Goal: Information Seeking & Learning: Learn about a topic

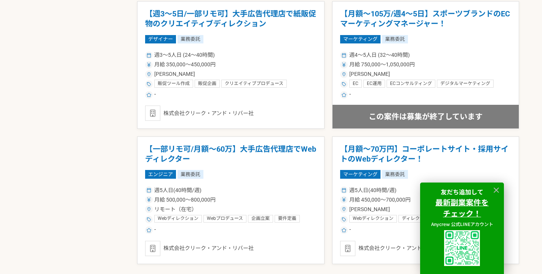
scroll to position [1469, 0]
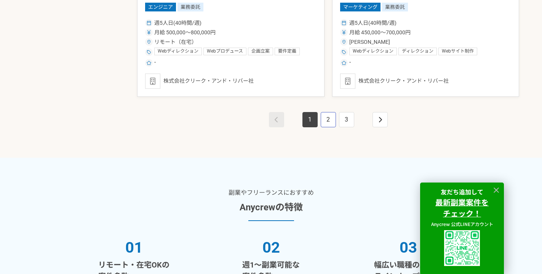
click at [326, 122] on link "2" at bounding box center [328, 119] width 15 height 15
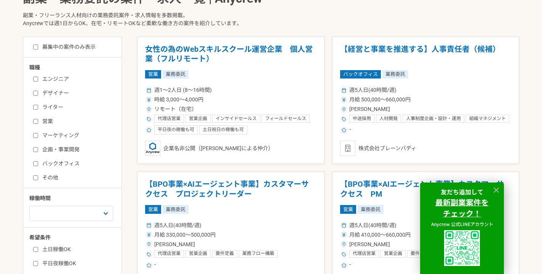
scroll to position [223, 0]
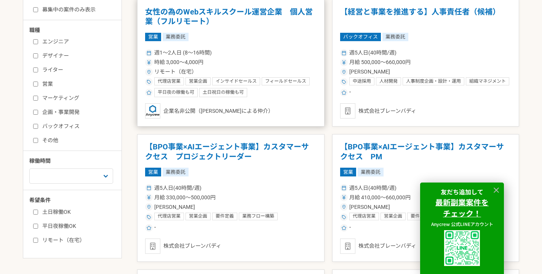
click at [162, 12] on h1 "女性の為のWebスキルスクール運営企業　個人営業（フルリモート）" at bounding box center [230, 16] width 171 height 19
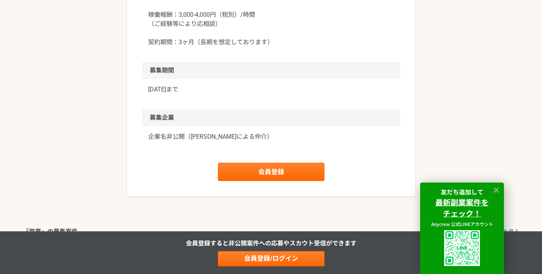
scroll to position [854, 0]
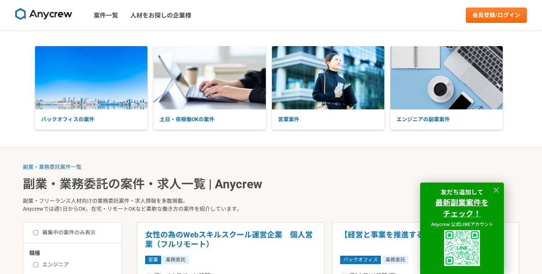
click at [61, 9] on img at bounding box center [43, 14] width 57 height 12
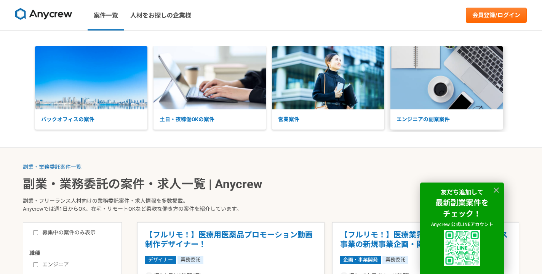
click at [448, 116] on p "エンジニアの副業案件" at bounding box center [447, 119] width 112 height 20
click at [226, 102] on img at bounding box center [210, 77] width 112 height 63
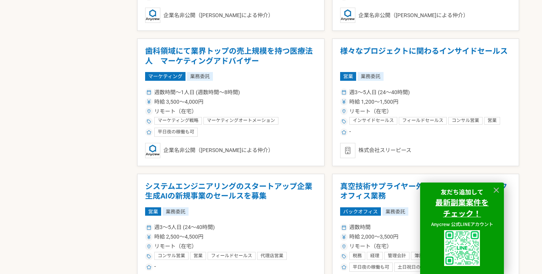
scroll to position [1244, 0]
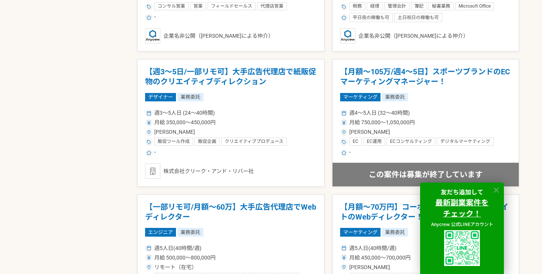
click at [494, 187] on icon at bounding box center [496, 190] width 9 height 9
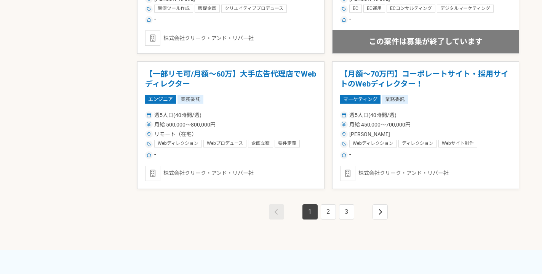
scroll to position [1471, 0]
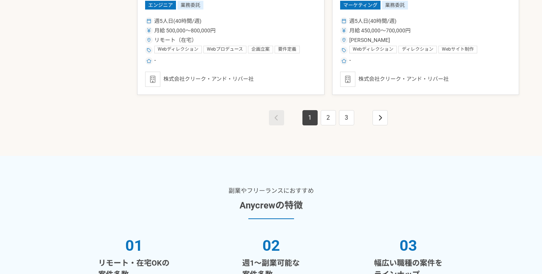
click at [382, 109] on div "1 2 3" at bounding box center [328, 125] width 382 height 61
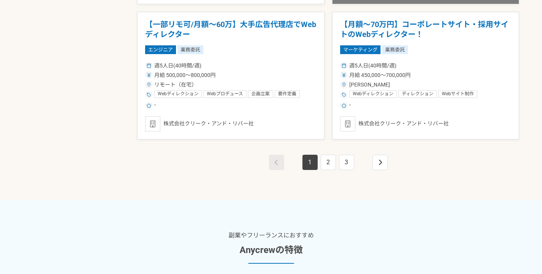
scroll to position [1366, 0]
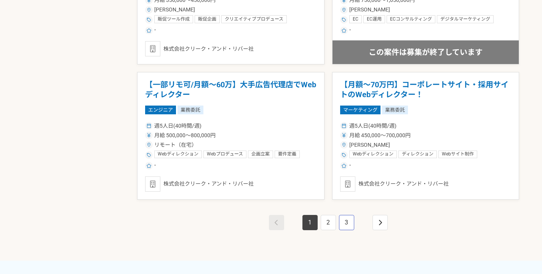
click at [341, 221] on link "3" at bounding box center [346, 222] width 15 height 15
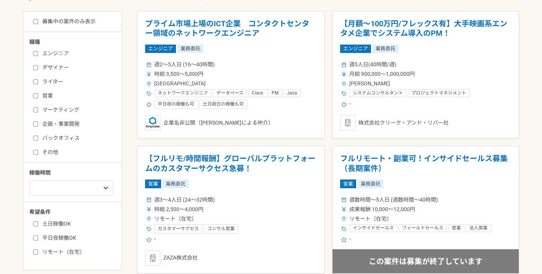
scroll to position [191, 0]
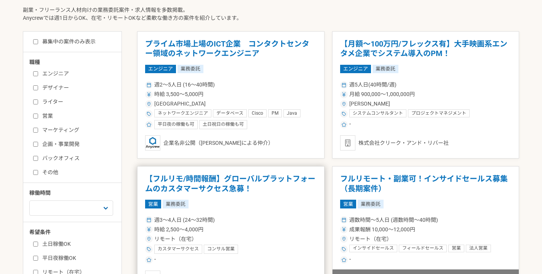
click at [214, 182] on h1 "【フルリモ/時間報酬】グローバルプラットフォームのカスタマーサクセス急募！" at bounding box center [230, 183] width 171 height 19
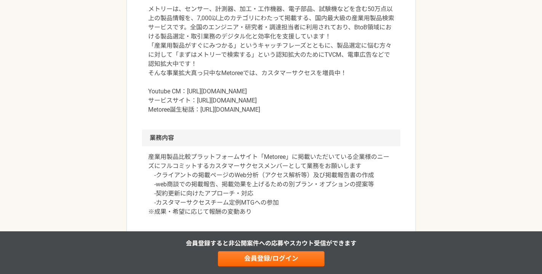
scroll to position [194, 0]
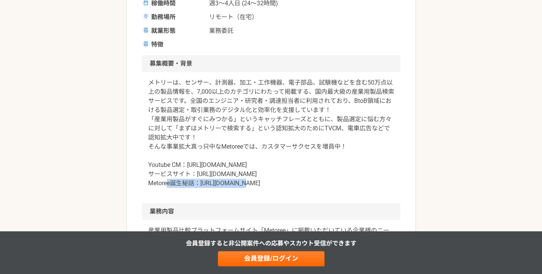
drag, startPoint x: 197, startPoint y: 175, endPoint x: 269, endPoint y: 177, distance: 72.4
click at [270, 176] on p "メトリーは、センサー、計測器、加工・工作機器、電子部品、試験機などを含む50万点以上の製品情報を、7,000以上のカテゴリにわたって掲載する、国内最大級の産業…" at bounding box center [271, 133] width 246 height 110
copy p "https://metoree.com/"
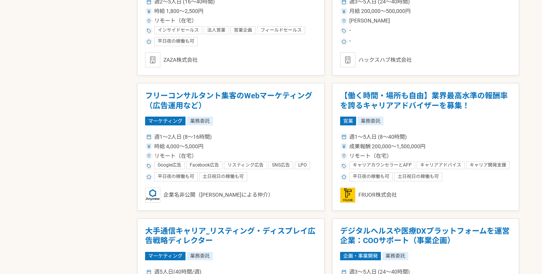
scroll to position [1809, 0]
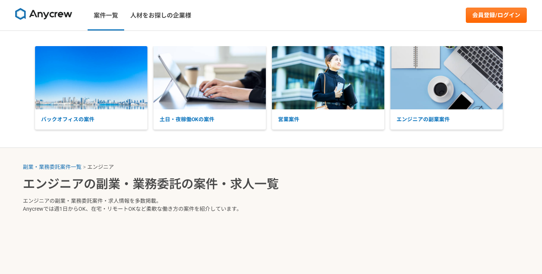
select select "3"
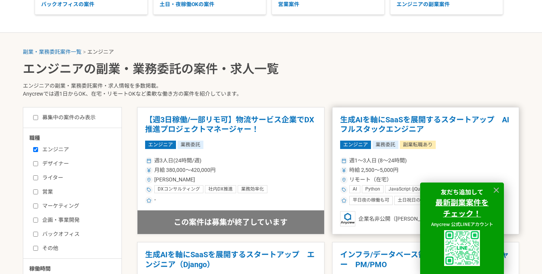
scroll to position [144, 0]
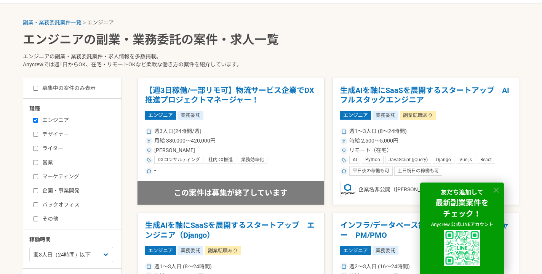
click at [496, 189] on icon at bounding box center [496, 190] width 9 height 9
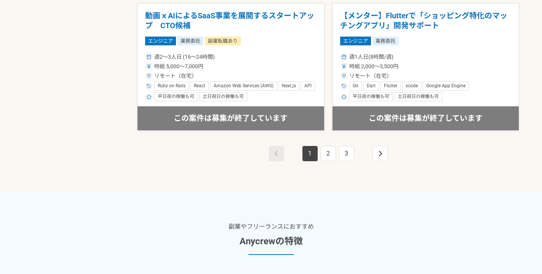
scroll to position [1499, 0]
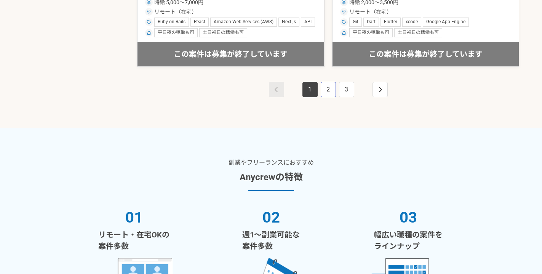
click at [326, 89] on link "2" at bounding box center [328, 89] width 15 height 15
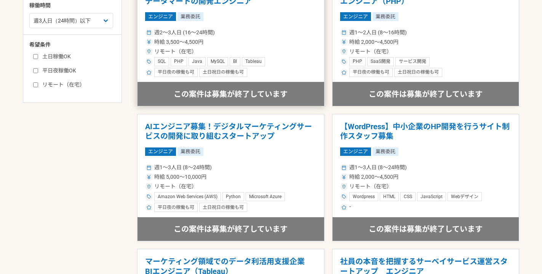
scroll to position [318, 0]
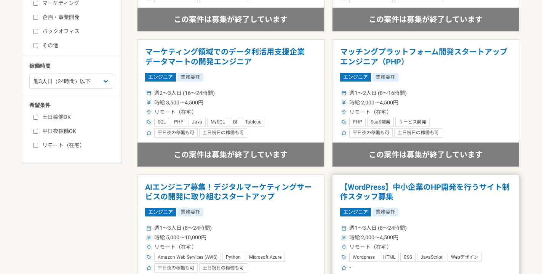
click at [361, 185] on h1 "【WordPress】中小企業のHP開発を行うサイト制作スタッフ募集" at bounding box center [425, 191] width 171 height 19
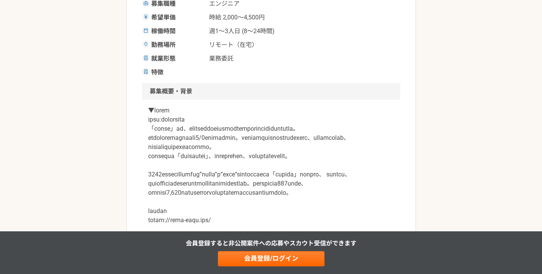
scroll to position [260, 0]
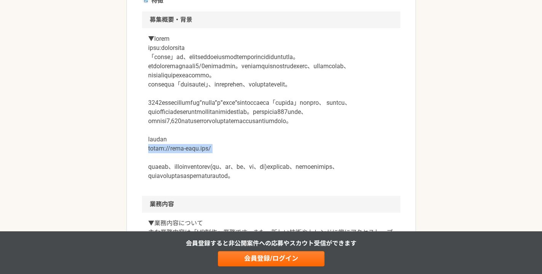
drag, startPoint x: 213, startPoint y: 186, endPoint x: 139, endPoint y: 185, distance: 73.9
click at [139, 185] on article "エンジニア 【WordPress】中小企業のHP開発を行うサイト制作スタッフ募集 業務委託 ゼネラル・パーチェス株式会社 募集職種 エンジニア 希望単価 時給…" at bounding box center [271, 255] width 290 height 877
copy p "[URL][DOMAIN_NAME]"
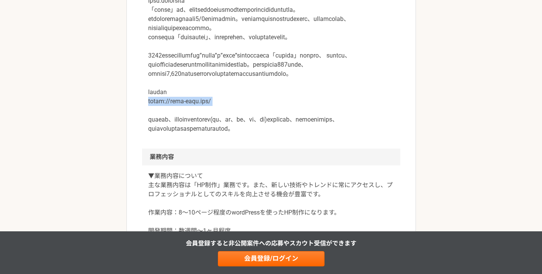
scroll to position [386, 0]
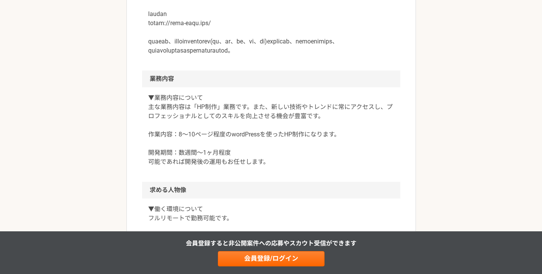
click at [340, 166] on p "▼業務内容について 主な業務内容は「HP制作」業務です。また、新しい技術やトレンドに常にアクセスし、プロフェッショナルとしてのスキルを向上させる機会が豊富です…" at bounding box center [271, 129] width 246 height 73
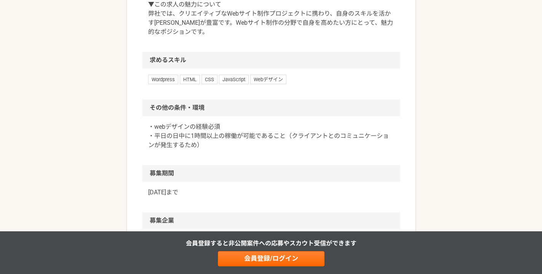
scroll to position [776, 0]
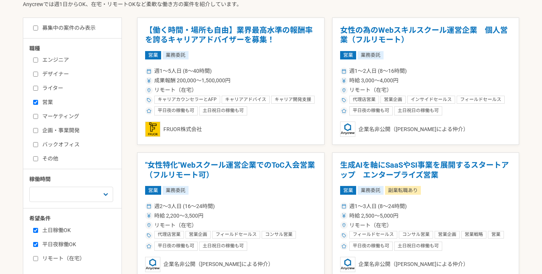
scroll to position [175, 0]
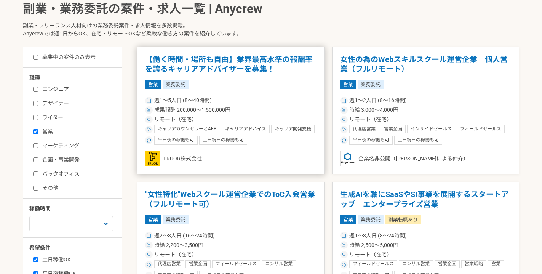
click at [230, 68] on h1 "【働く時間・場所も自由】業界最高水準の報酬率を誇るキャリアアドバイザーを募集！" at bounding box center [230, 64] width 171 height 19
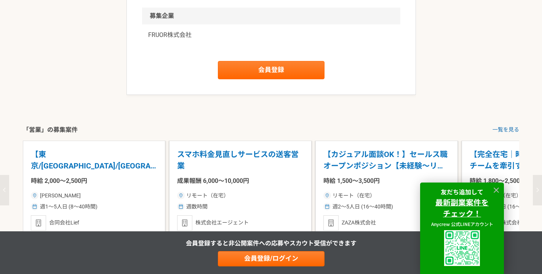
scroll to position [1064, 0]
